Goal: Navigation & Orientation: Find specific page/section

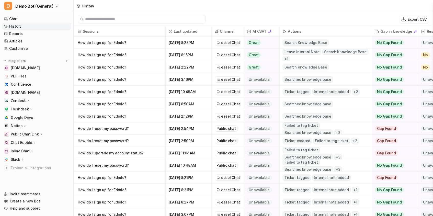
click at [43, 100] on div "Zendesk" at bounding box center [36, 100] width 69 height 7
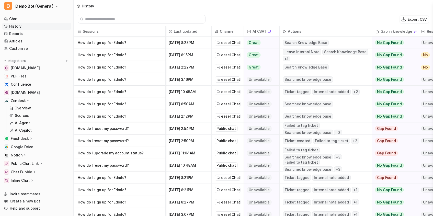
click at [19, 102] on p "Zendesk" at bounding box center [18, 100] width 15 height 5
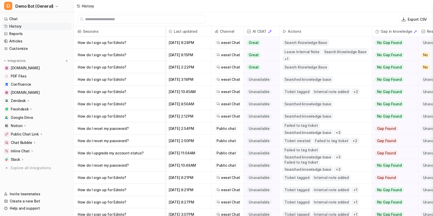
click at [20, 103] on p "Zendesk" at bounding box center [18, 100] width 15 height 5
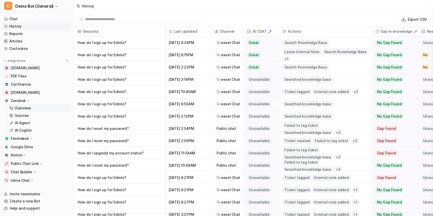
click at [23, 107] on p "Overview" at bounding box center [23, 107] width 16 height 5
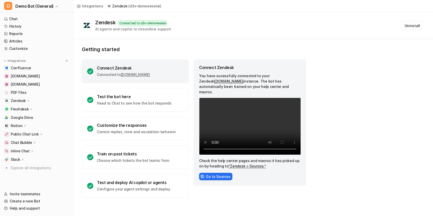
click at [30, 15] on nav "Chat History Reports Articles Customize Integrations Confluence www.atlassian.c…" at bounding box center [36, 99] width 73 height 173
click at [32, 19] on link "Chat" at bounding box center [36, 18] width 69 height 7
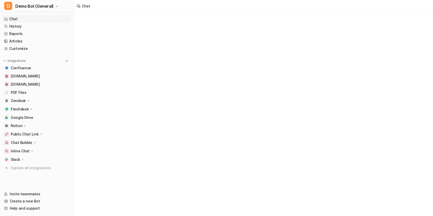
click at [24, 18] on link "Chat" at bounding box center [36, 18] width 69 height 7
click at [24, 31] on link "Reports" at bounding box center [36, 33] width 69 height 7
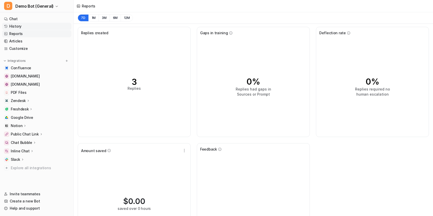
click at [25, 28] on link "History" at bounding box center [36, 26] width 69 height 7
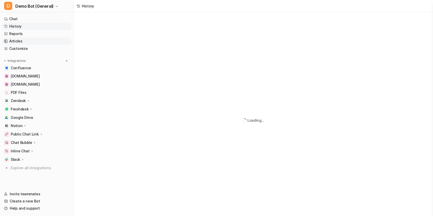
click at [30, 38] on link "Articles" at bounding box center [36, 41] width 69 height 7
click at [28, 49] on link "Customize" at bounding box center [36, 48] width 69 height 7
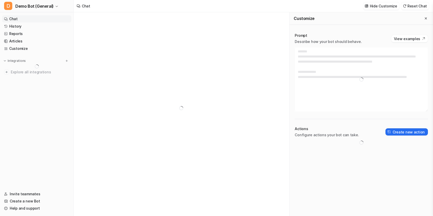
type textarea "**********"
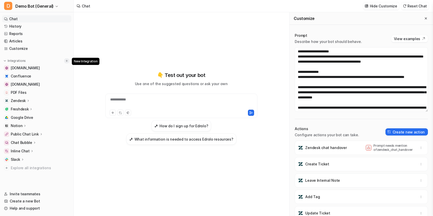
click at [65, 60] on img at bounding box center [67, 61] width 4 height 4
